Goal: Navigation & Orientation: Find specific page/section

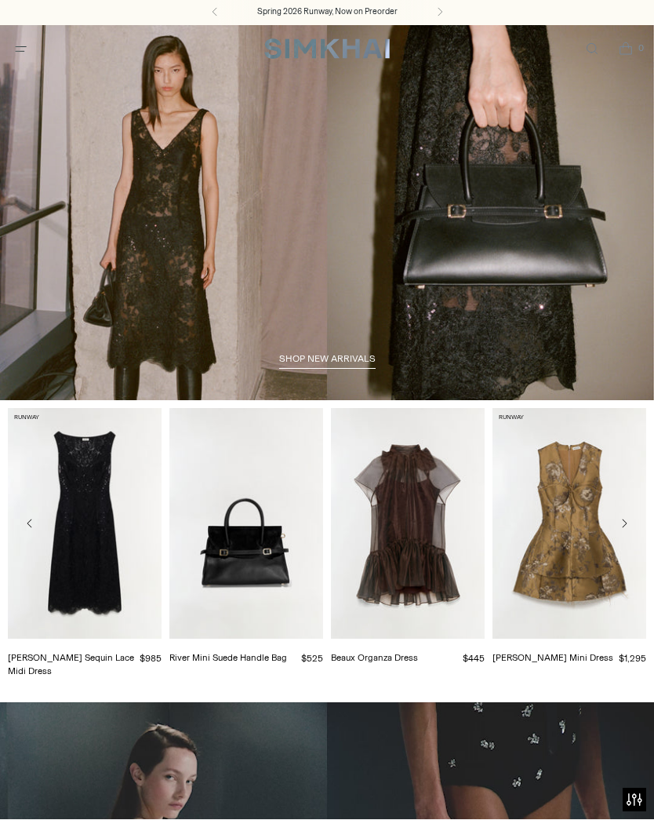
scroll to position [118, 0]
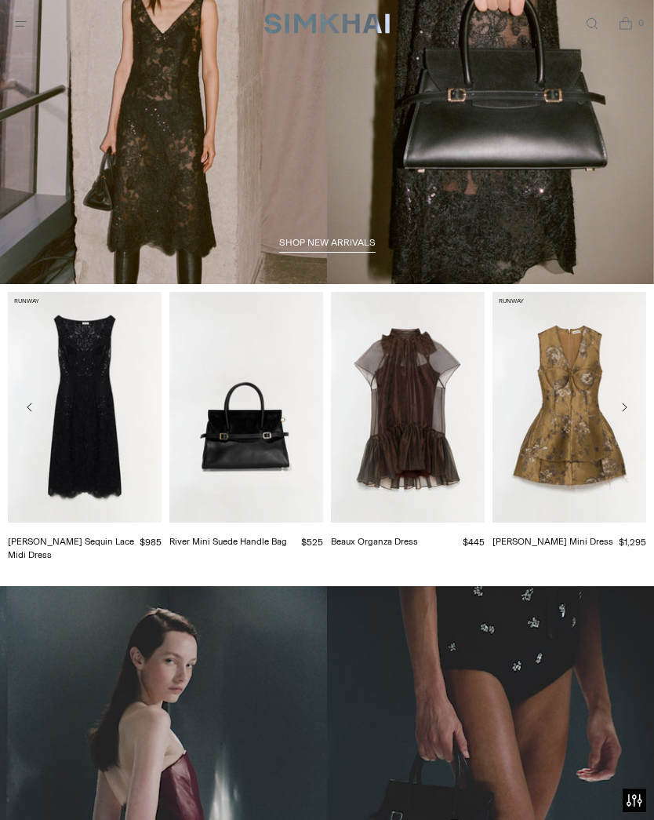
click at [27, 26] on icon "Open menu modal" at bounding box center [21, 23] width 16 height 13
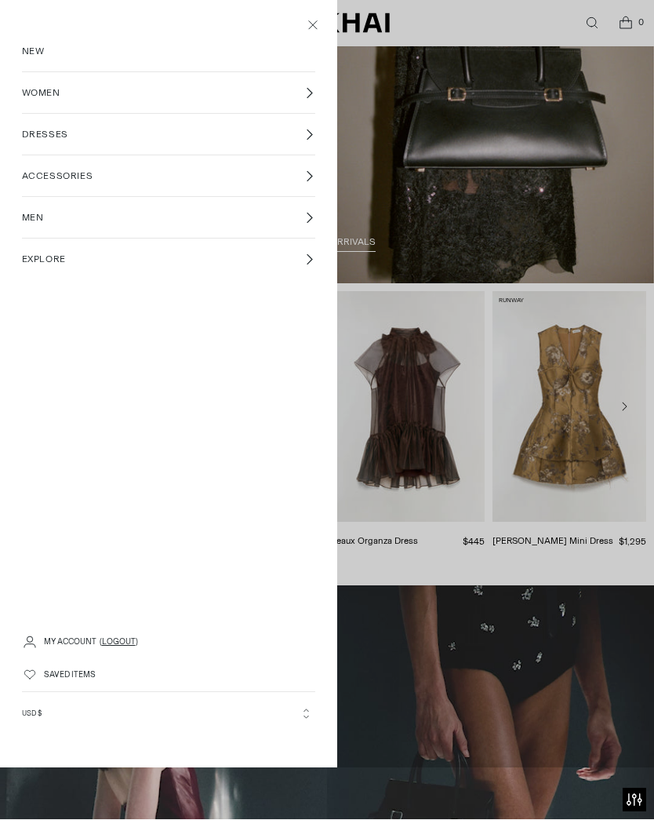
click at [68, 640] on link "My Account" at bounding box center [70, 642] width 53 height 33
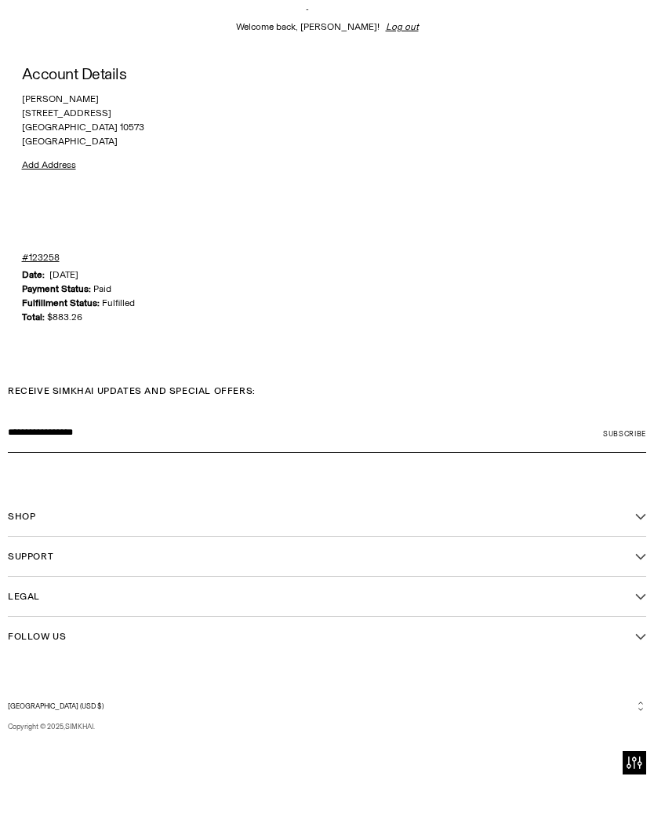
scroll to position [75, 0]
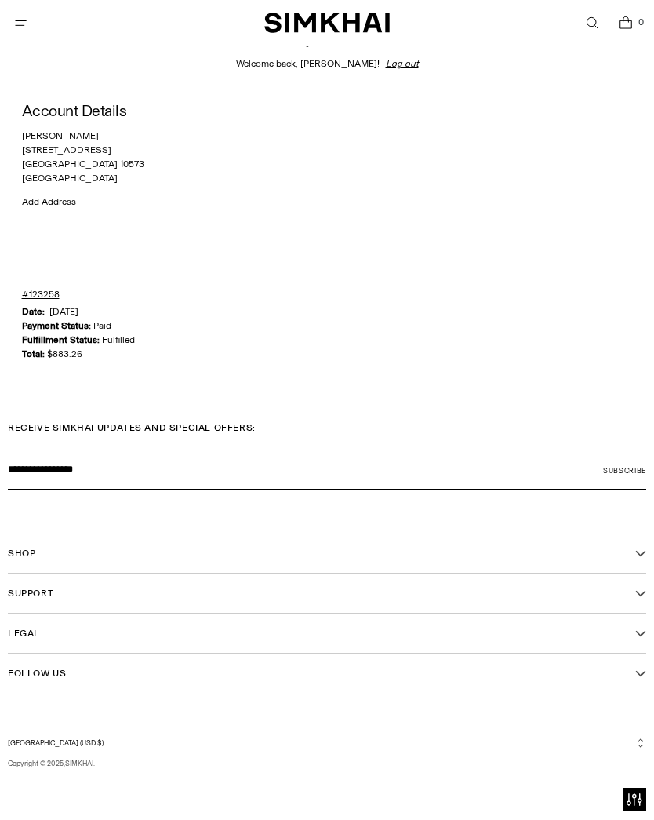
click at [31, 590] on span "Support" at bounding box center [30, 594] width 45 height 14
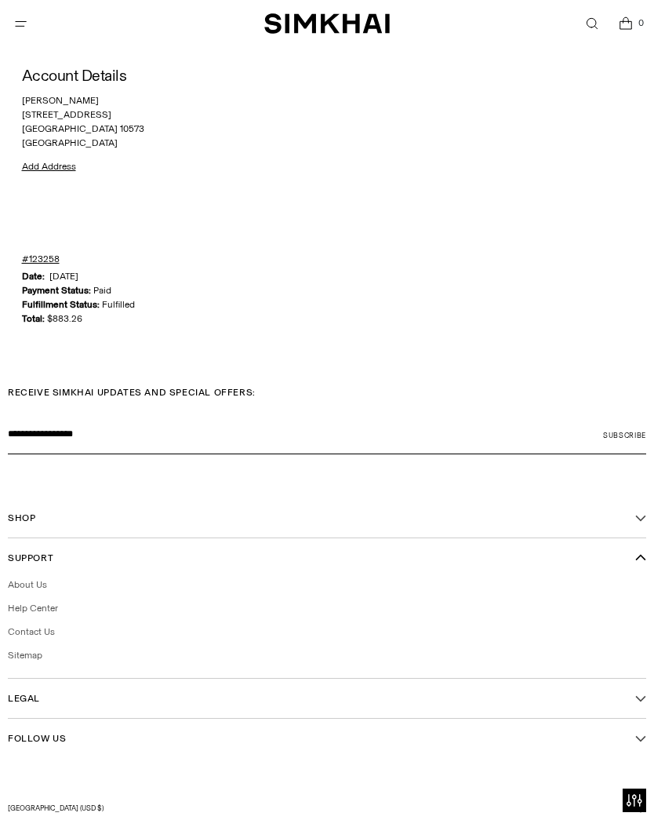
click at [31, 602] on link "Help Center" at bounding box center [33, 607] width 50 height 11
